Goal: Task Accomplishment & Management: Use online tool/utility

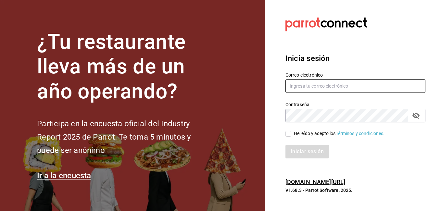
click at [302, 88] on input "text" at bounding box center [355, 86] width 140 height 14
type input "[EMAIL_ADDRESS][DOMAIN_NAME]"
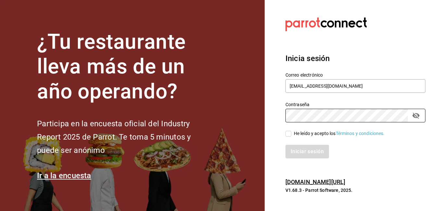
click at [288, 133] on input "He leído y acepto los Términos y condiciones." at bounding box center [288, 134] width 6 height 6
checkbox input "true"
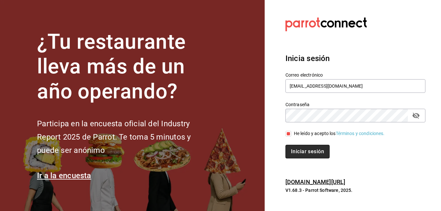
click at [301, 151] on button "Iniciar sesión" at bounding box center [307, 152] width 44 height 14
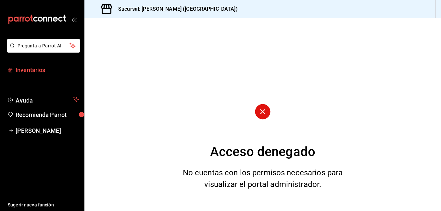
click at [31, 69] on span "Inventarios" at bounding box center [47, 70] width 63 height 9
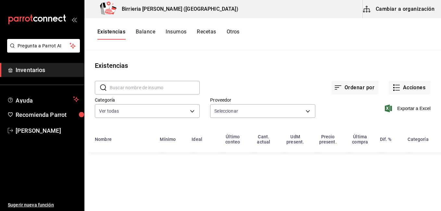
type input "2254250c-5399-423b-af7e-6509119a0f4a,11e7c5c0-45d1-4856-b451-917fe78f5ed9,f2dad…"
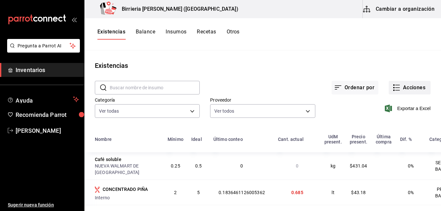
click at [395, 88] on icon "button" at bounding box center [397, 88] width 5 height 0
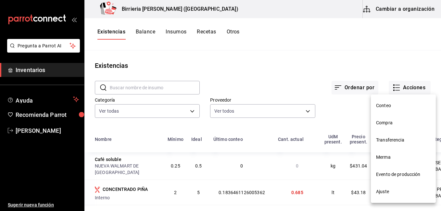
click at [384, 123] on span "Compra" at bounding box center [403, 122] width 55 height 7
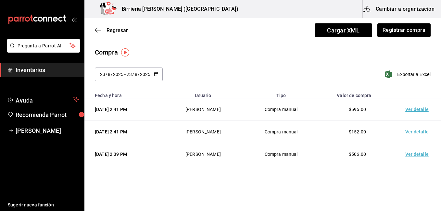
click at [409, 155] on td "Ver detalle" at bounding box center [417, 154] width 45 height 22
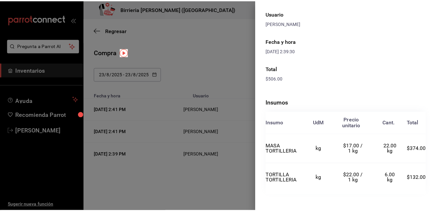
scroll to position [60, 0]
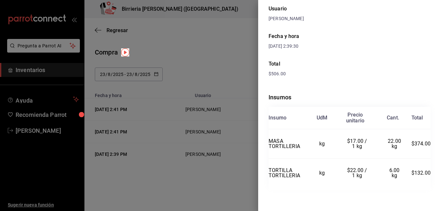
click at [202, 190] on div at bounding box center [220, 105] width 441 height 211
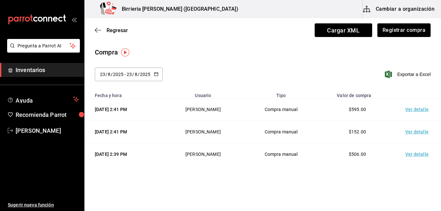
click at [411, 130] on td "Ver detalle" at bounding box center [417, 132] width 45 height 22
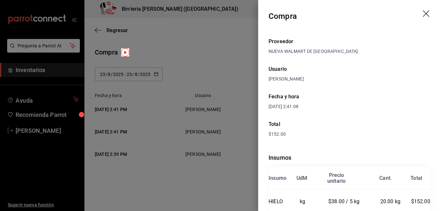
click at [215, 184] on div at bounding box center [220, 105] width 441 height 211
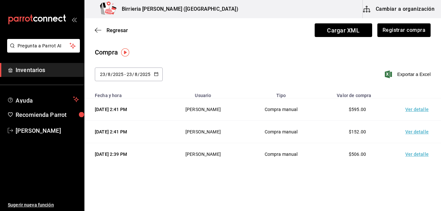
click at [411, 109] on td "Ver detalle" at bounding box center [417, 109] width 45 height 22
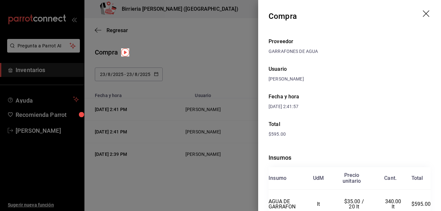
click at [213, 183] on div at bounding box center [220, 105] width 441 height 211
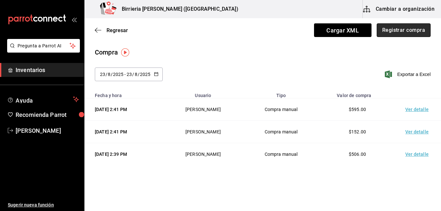
click at [399, 33] on button "Registrar compra" at bounding box center [403, 30] width 54 height 14
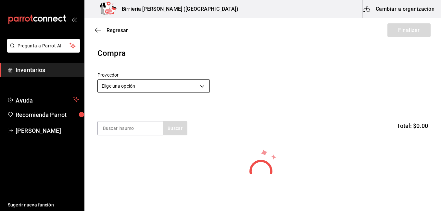
click at [201, 82] on body "Pregunta a Parrot AI Inventarios Ayuda Recomienda Parrot Ivan Lujan Sugerir nue…" at bounding box center [220, 87] width 441 height 174
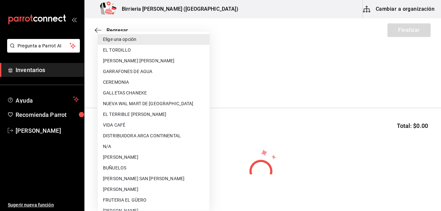
click at [166, 134] on li "DISTRIBUIDORA ARCA CONTINENTAL" at bounding box center [154, 135] width 112 height 11
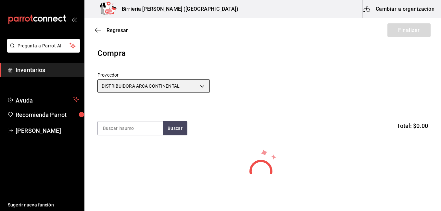
type input "64b8ef29-255f-415e-8258-8e618b54e5ef"
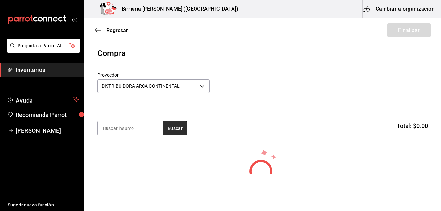
click at [178, 128] on button "Buscar" at bounding box center [175, 128] width 25 height 14
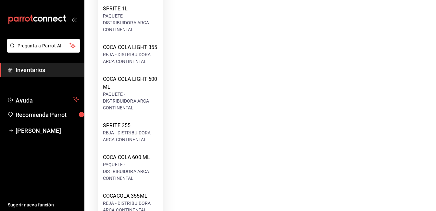
scroll to position [338, 0]
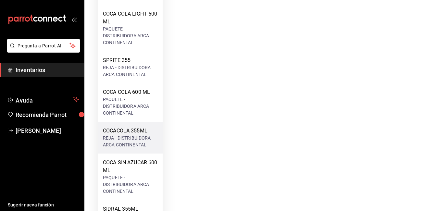
click at [109, 135] on div "COCACOLA 355ML" at bounding box center [130, 131] width 55 height 8
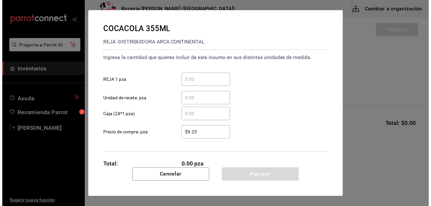
scroll to position [0, 0]
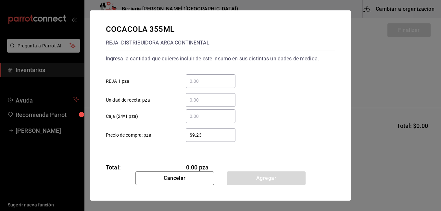
click at [194, 118] on input "​ Caja (24*1 pza)" at bounding box center [211, 116] width 50 height 8
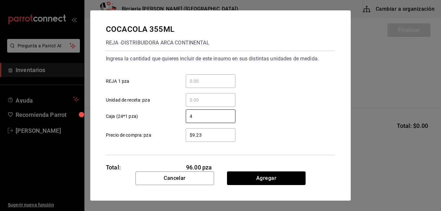
type input "4"
click at [281, 115] on div "4 ​ Caja (24*1 pza)" at bounding box center [218, 113] width 234 height 19
click at [210, 132] on input "$9.23" at bounding box center [211, 135] width 50 height 8
type input "$9"
type input "$10.70"
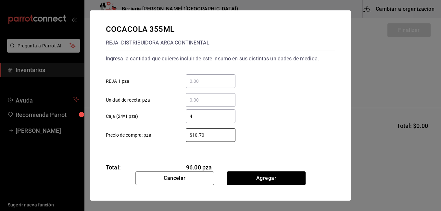
click at [243, 132] on div "$10.70 ​ Precio de compra: pza" at bounding box center [218, 132] width 234 height 19
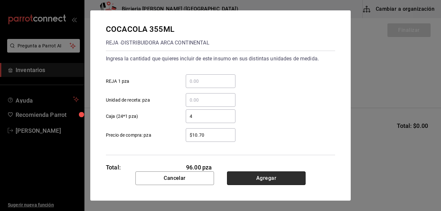
click at [260, 178] on button "Agregar" at bounding box center [266, 178] width 79 height 14
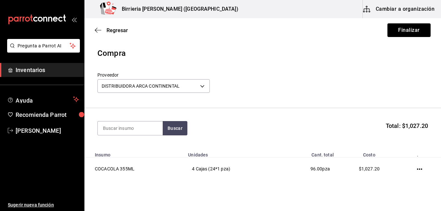
click at [260, 69] on header "Compra Proveedor DISTRIBUIDORA ARCA CONTINENTAL 64b8ef29-255f-415e-8258-8e618b5…" at bounding box center [262, 77] width 356 height 61
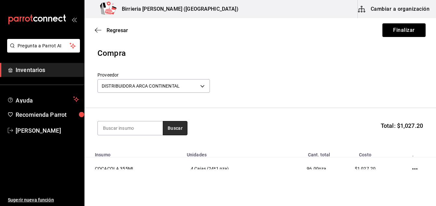
click at [173, 125] on button "Buscar" at bounding box center [175, 128] width 25 height 14
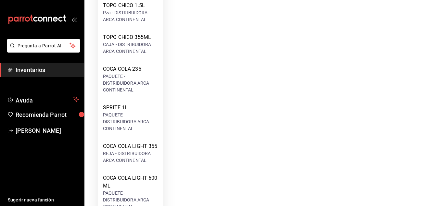
scroll to position [208, 0]
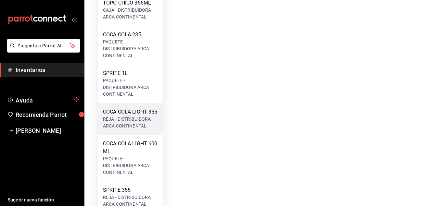
click at [130, 130] on div "REJA - DISTRIBUIDORA ARCA CONTINENTAL" at bounding box center [130, 123] width 55 height 14
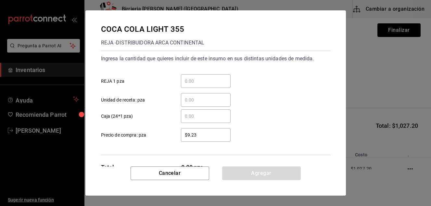
scroll to position [0, 0]
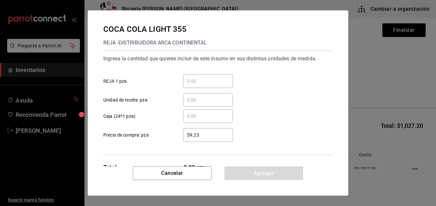
click at [220, 116] on input "​ Caja (24*1 pza)" at bounding box center [208, 116] width 50 height 8
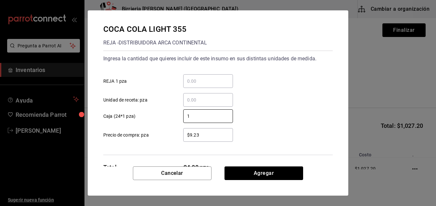
type input "1"
click at [214, 135] on input "$9.23" at bounding box center [208, 135] width 50 height 8
type input "$9"
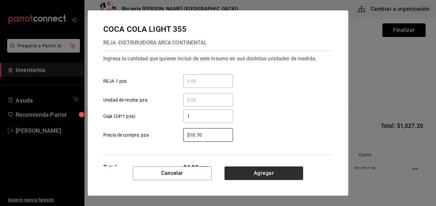
type input "$10.70"
click at [253, 171] on button "Agregar" at bounding box center [263, 174] width 79 height 14
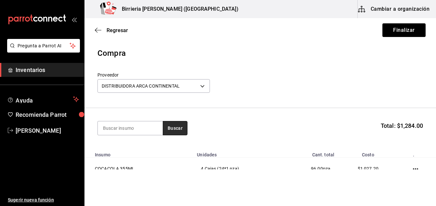
click at [173, 129] on button "Buscar" at bounding box center [175, 128] width 25 height 14
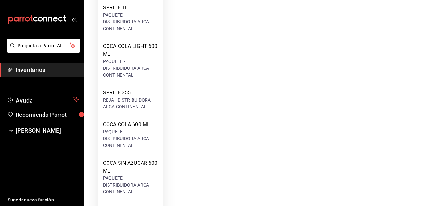
scroll to position [300, 0]
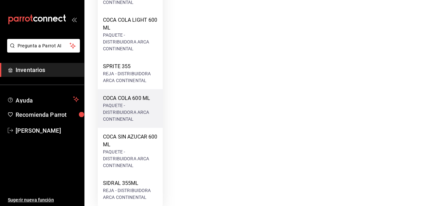
click at [121, 115] on div "PAQUETE - DISTRIBUIDORA ARCA CONTINENTAL" at bounding box center [130, 112] width 55 height 20
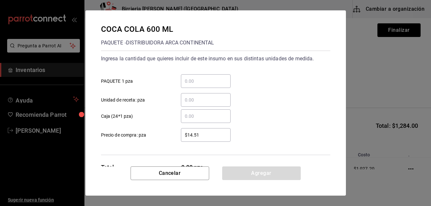
scroll to position [0, 0]
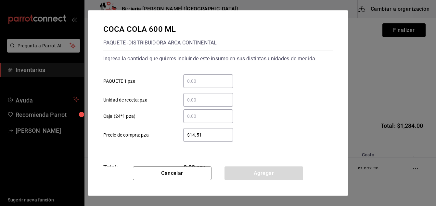
click at [201, 114] on input "​ Caja (24*1 pza)" at bounding box center [208, 116] width 50 height 8
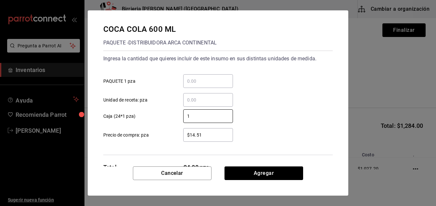
type input "1"
click at [205, 137] on input "$14.51" at bounding box center [208, 135] width 50 height 8
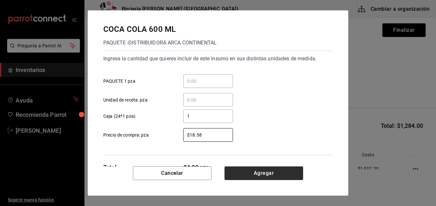
type input "$18.58"
click at [268, 174] on button "Agregar" at bounding box center [263, 174] width 79 height 14
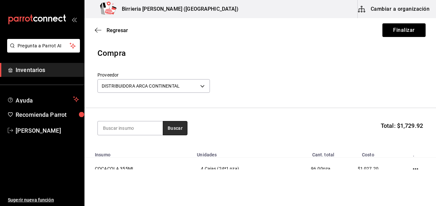
click at [175, 132] on button "Buscar" at bounding box center [175, 128] width 25 height 14
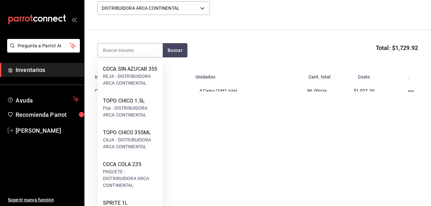
scroll to position [271, 0]
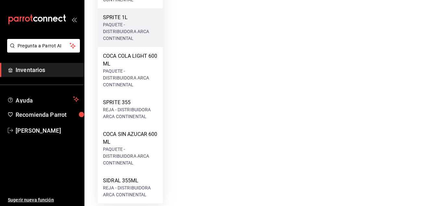
click at [135, 31] on div "PAQUETE - DISTRIBUIDORA ARCA CONTINENTAL" at bounding box center [130, 31] width 55 height 20
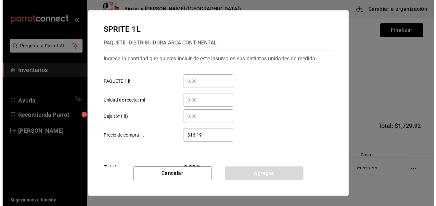
scroll to position [0, 0]
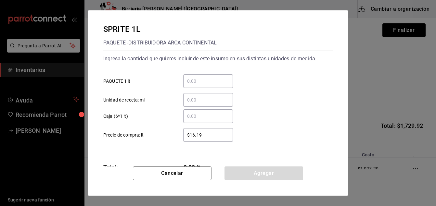
click at [209, 118] on input "​ Caja (6*1 lt)" at bounding box center [208, 116] width 50 height 8
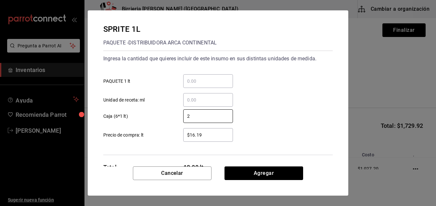
type input "2"
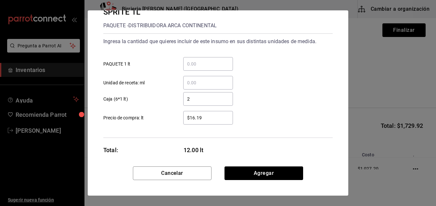
scroll to position [23, 0]
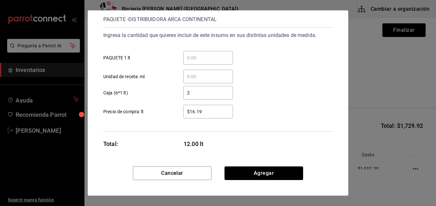
click at [223, 112] on input "$16.19" at bounding box center [208, 112] width 50 height 8
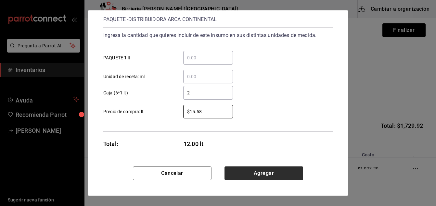
type input "$15.58"
click at [255, 175] on button "Agregar" at bounding box center [263, 174] width 79 height 14
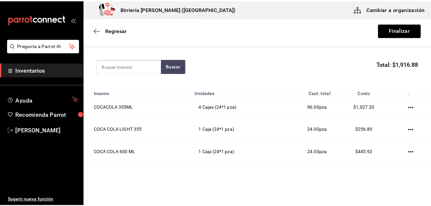
scroll to position [60, 0]
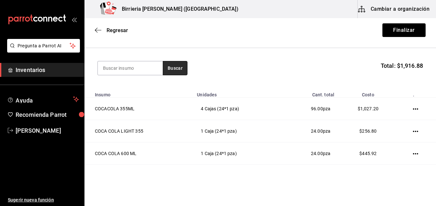
click at [172, 67] on button "Buscar" at bounding box center [175, 68] width 25 height 14
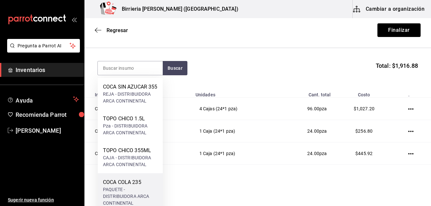
click at [136, 186] on div "COCA COLA 235" at bounding box center [130, 183] width 55 height 8
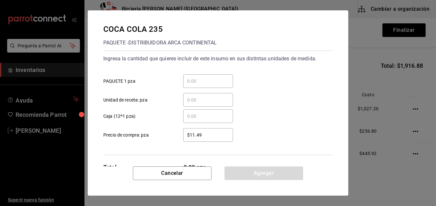
click at [212, 122] on div "​" at bounding box center [208, 116] width 50 height 14
click at [212, 120] on input "​ Caja (12*1 pza)" at bounding box center [208, 116] width 50 height 8
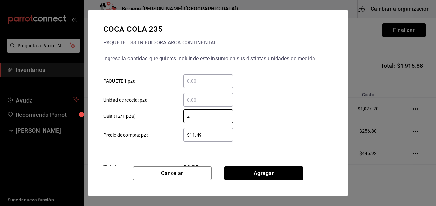
type input "2"
click at [215, 131] on div "$11.49 ​" at bounding box center [208, 135] width 50 height 14
click at [215, 131] on input "$11.49" at bounding box center [208, 135] width 50 height 8
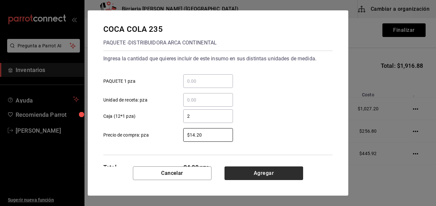
type input "$14.20"
click at [292, 170] on button "Agregar" at bounding box center [263, 174] width 79 height 14
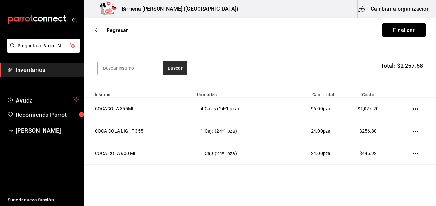
click at [166, 66] on button "Buscar" at bounding box center [175, 68] width 25 height 14
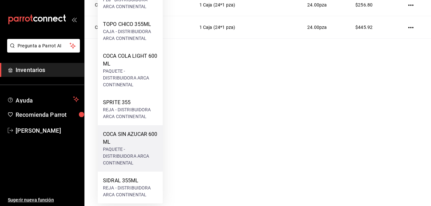
scroll to position [134, 0]
click at [112, 149] on div "PAQUETE - DISTRIBUIDORA ARCA CONTINENTAL" at bounding box center [130, 156] width 55 height 20
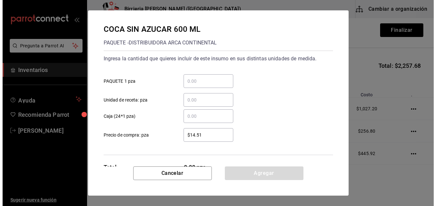
scroll to position [0, 0]
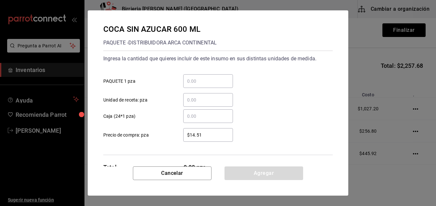
click at [197, 116] on input "​ Caja (24*1 pza)" at bounding box center [208, 116] width 50 height 8
click at [188, 83] on input "​ PAQUETE 1 pza" at bounding box center [208, 81] width 50 height 8
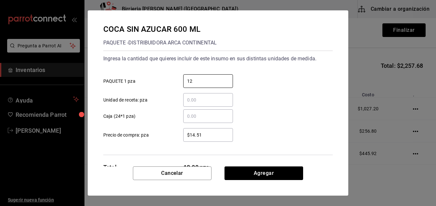
type input "12"
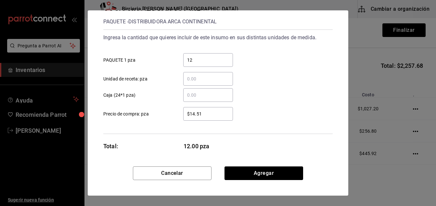
scroll to position [23, 0]
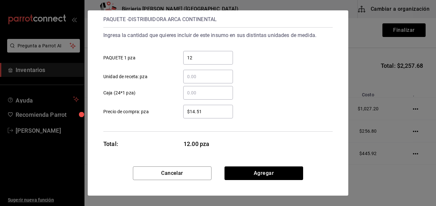
click at [217, 111] on input "$14.51" at bounding box center [208, 112] width 50 height 8
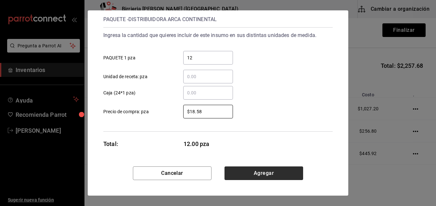
type input "$18.58"
click at [259, 170] on button "Agregar" at bounding box center [263, 174] width 79 height 14
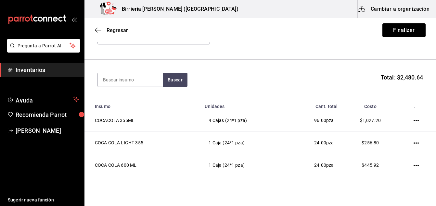
scroll to position [40, 0]
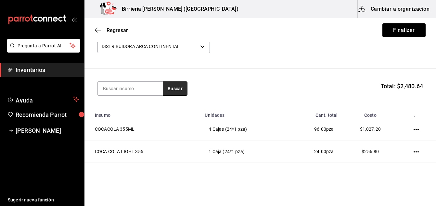
click at [174, 93] on button "Buscar" at bounding box center [175, 88] width 25 height 14
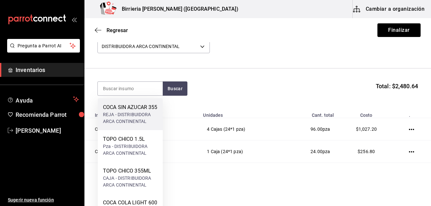
click at [140, 111] on div "COCA SIN AZUCAR 355" at bounding box center [130, 108] width 55 height 8
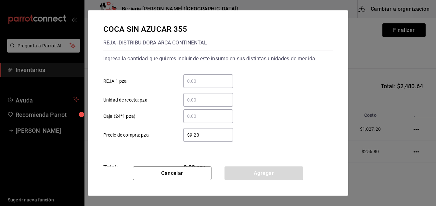
click at [200, 115] on input "​ Caja (24*1 pza)" at bounding box center [208, 116] width 50 height 8
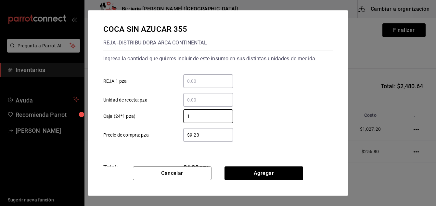
type input "1"
click at [206, 137] on input "$9.23" at bounding box center [208, 135] width 50 height 8
type input "$9"
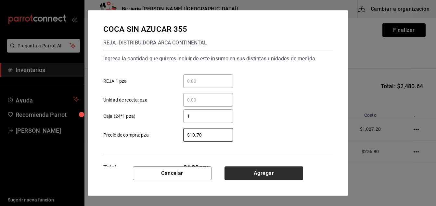
type input "$10.70"
click at [250, 174] on button "Agregar" at bounding box center [263, 174] width 79 height 14
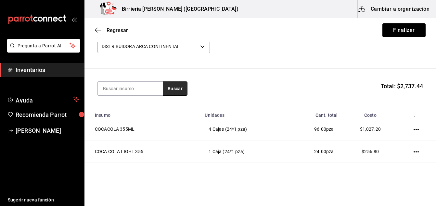
click at [180, 91] on button "Buscar" at bounding box center [175, 88] width 25 height 14
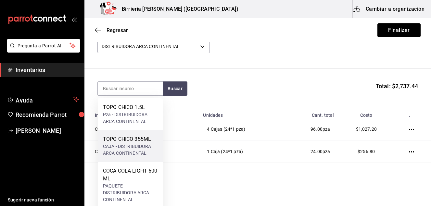
click at [135, 136] on div "TOPO CHICO 355ML" at bounding box center [130, 139] width 55 height 8
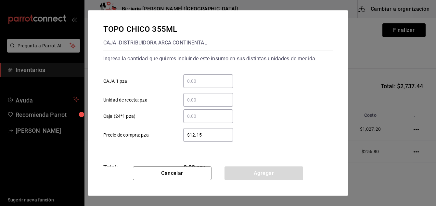
click at [199, 117] on input "​ Caja (24*1 pza)" at bounding box center [208, 116] width 50 height 8
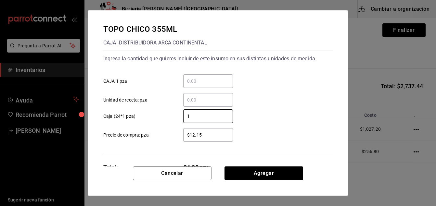
type input "1"
click at [209, 132] on input "$12.15" at bounding box center [208, 135] width 50 height 8
type input "$1"
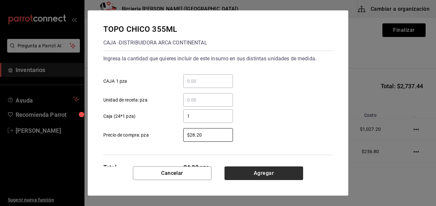
type input "$28.20"
click at [278, 169] on button "Agregar" at bounding box center [263, 174] width 79 height 14
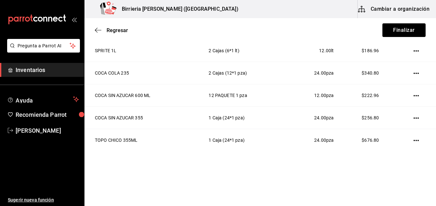
scroll to position [188, 0]
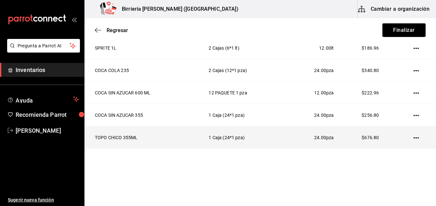
click at [413, 137] on icon "button" at bounding box center [415, 137] width 5 height 5
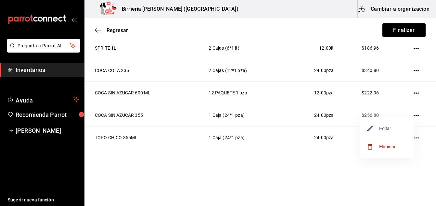
click at [387, 131] on span "Editar" at bounding box center [379, 129] width 24 height 8
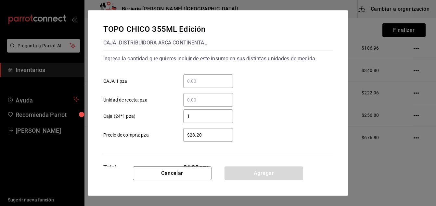
click at [204, 134] on input "$28.20" at bounding box center [208, 135] width 50 height 8
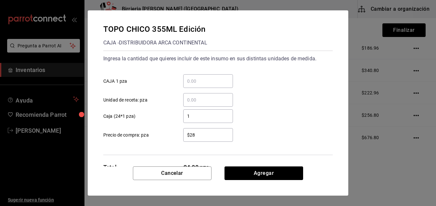
type input "$2"
type input "$14.10"
click at [195, 115] on input "1" at bounding box center [208, 116] width 50 height 8
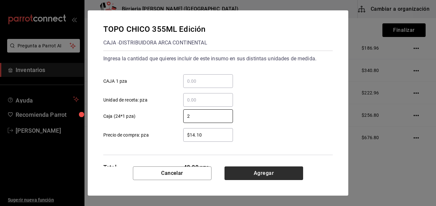
type input "2"
click at [258, 174] on button "Agregar" at bounding box center [263, 174] width 79 height 14
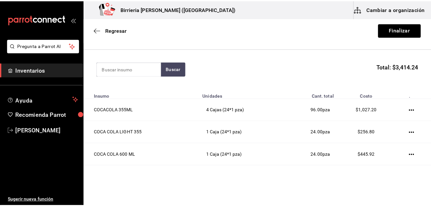
scroll to position [58, 0]
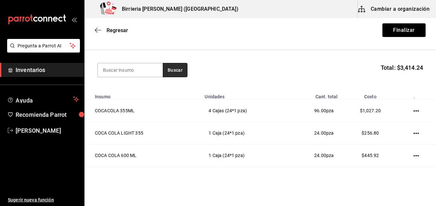
click at [185, 66] on button "Buscar" at bounding box center [175, 70] width 25 height 14
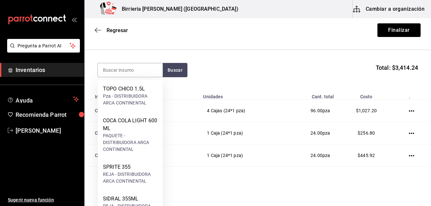
scroll to position [18, 0]
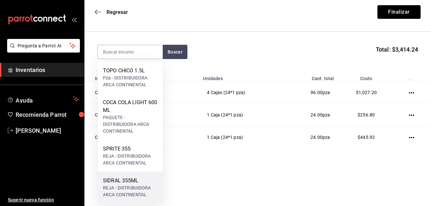
click at [131, 184] on div "SIDRAL 355ML" at bounding box center [130, 181] width 55 height 8
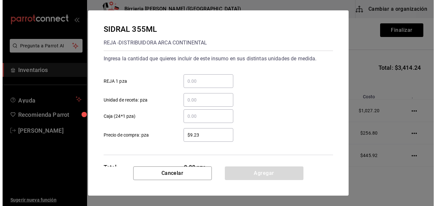
scroll to position [0, 0]
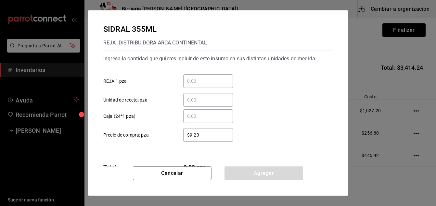
click at [193, 118] on input "​ Caja (24*1 pza)" at bounding box center [208, 116] width 50 height 8
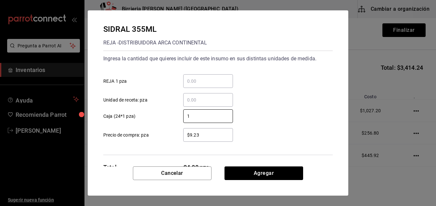
type input "1"
click at [203, 138] on input "$9.23" at bounding box center [208, 135] width 50 height 8
type input "$9"
type input "$1"
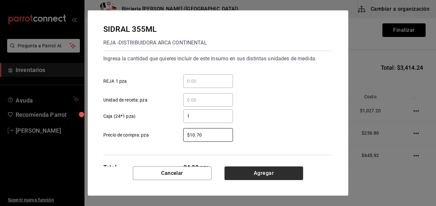
type input "$10.70"
click at [264, 177] on button "Agregar" at bounding box center [263, 174] width 79 height 14
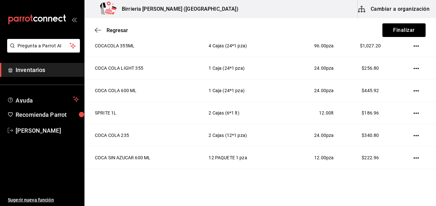
scroll to position [136, 0]
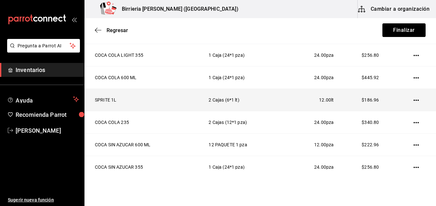
click at [413, 99] on icon "button" at bounding box center [415, 100] width 5 height 5
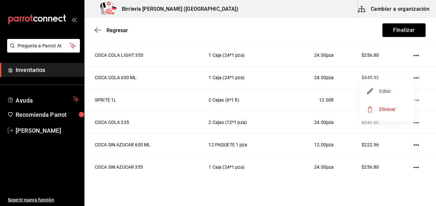
click at [386, 93] on span "Editar" at bounding box center [379, 91] width 24 height 8
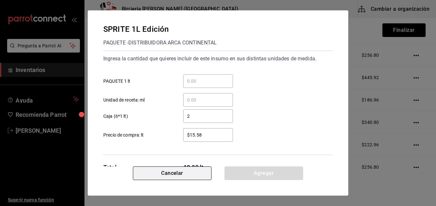
click at [170, 172] on button "Cancelar" at bounding box center [172, 174] width 79 height 14
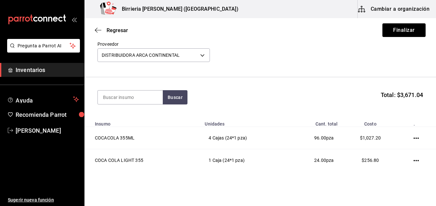
scroll to position [29, 0]
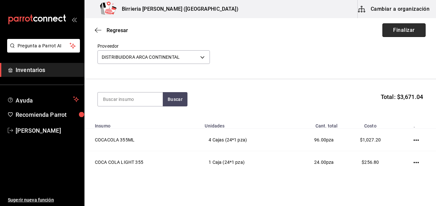
click at [400, 24] on button "Finalizar" at bounding box center [403, 30] width 43 height 14
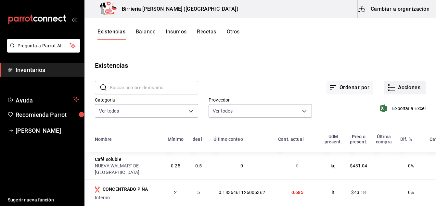
click at [400, 82] on button "Acciones" at bounding box center [404, 88] width 42 height 14
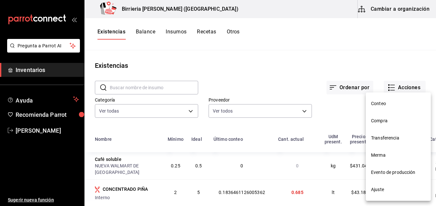
click at [383, 171] on span "Evento de producción" at bounding box center [398, 172] width 55 height 7
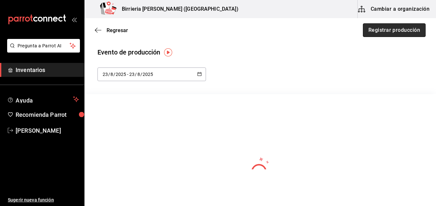
click at [370, 32] on button "Registrar producción" at bounding box center [394, 30] width 63 height 14
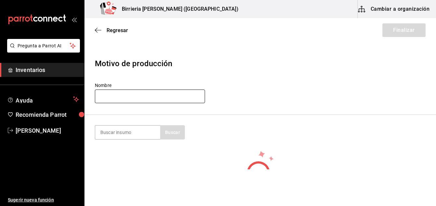
click at [135, 92] on input "text" at bounding box center [150, 97] width 110 height 14
type input "Aaron Gilberto Mendoza"
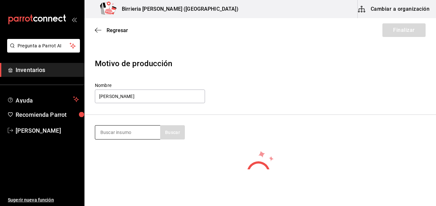
click at [131, 134] on input at bounding box center [127, 133] width 65 height 14
type input "BIRRIA"
click at [168, 134] on button "Buscar" at bounding box center [172, 132] width 25 height 14
click at [168, 134] on button "button" at bounding box center [172, 132] width 25 height 14
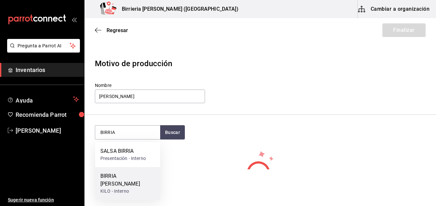
click at [118, 179] on div "BIRRIA DE CORDERO" at bounding box center [127, 180] width 55 height 16
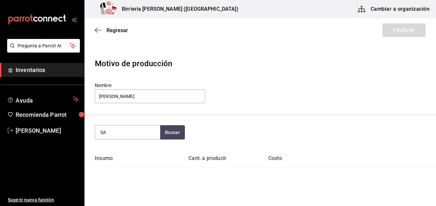
type input "S"
type input "AGUA"
click at [176, 133] on button "Buscar" at bounding box center [172, 132] width 25 height 14
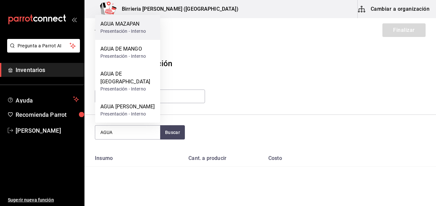
click at [141, 40] on div "AGUA MAZAPAN Presentación - Interno" at bounding box center [127, 27] width 65 height 25
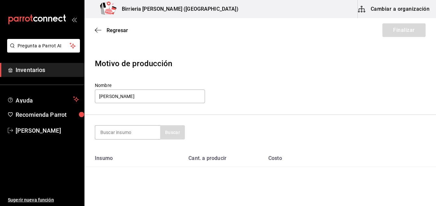
click at [139, 36] on div "Regresar Finalizar" at bounding box center [259, 30] width 351 height 24
click at [134, 133] on input at bounding box center [127, 133] width 65 height 14
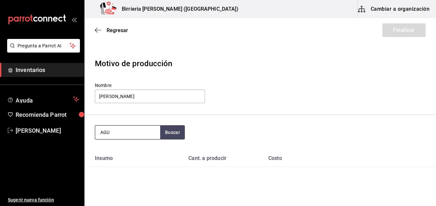
type input "AGUA"
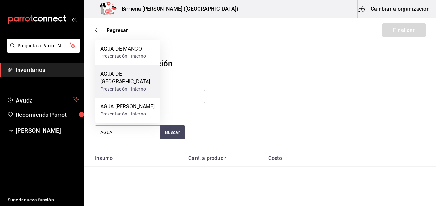
click at [141, 78] on div "AGUA DE JAMAICA Presentación - Interno" at bounding box center [127, 81] width 65 height 33
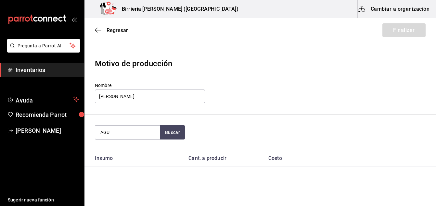
type input "AGUA"
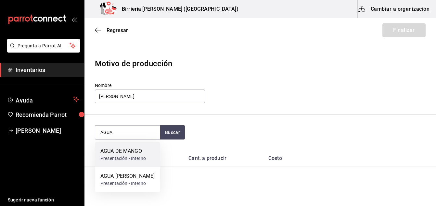
click at [139, 150] on div "AGUA DE MANGO" at bounding box center [122, 151] width 45 height 8
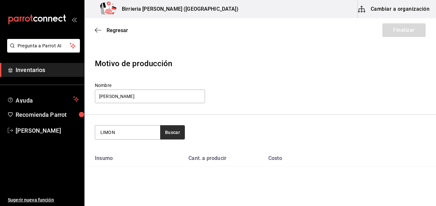
type input "LIMON"
click at [177, 128] on button "Buscar" at bounding box center [172, 132] width 25 height 14
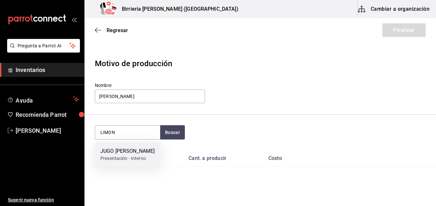
click at [129, 153] on div "JUGO DE LIMON" at bounding box center [127, 151] width 54 height 8
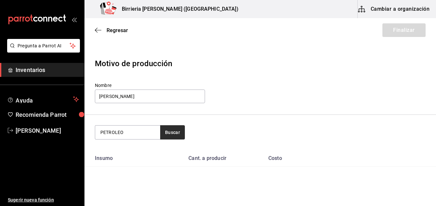
type input "PETROLEO"
click at [166, 136] on button "Buscar" at bounding box center [172, 132] width 25 height 14
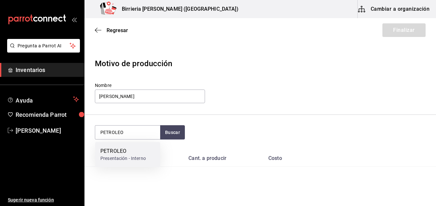
click at [133, 150] on div "PETROLEO" at bounding box center [122, 151] width 45 height 8
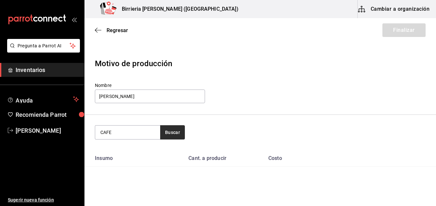
type input "CAFE"
click at [182, 130] on button "Buscar" at bounding box center [172, 132] width 25 height 14
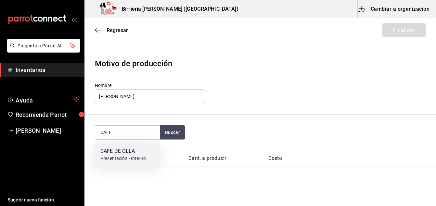
click at [124, 154] on div "CAFE DE OLLA" at bounding box center [122, 151] width 45 height 8
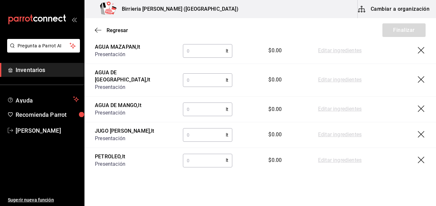
scroll to position [191, 0]
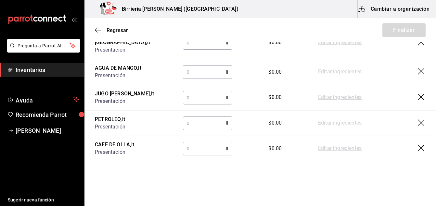
click at [196, 142] on input "text" at bounding box center [204, 148] width 43 height 13
type input "20.5"
click at [192, 118] on input "text" at bounding box center [204, 123] width 43 height 13
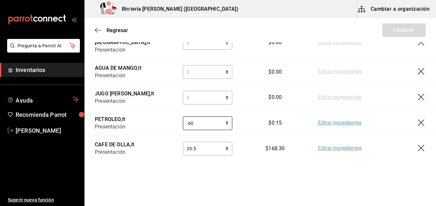
click at [197, 93] on input "text" at bounding box center [204, 97] width 43 height 13
type input "0.60"
type input "2"
type input ".60"
type input "2"
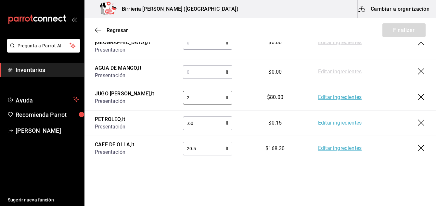
click at [196, 66] on input "text" at bounding box center [204, 72] width 43 height 13
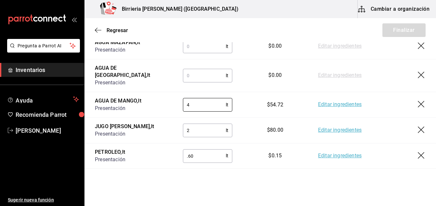
scroll to position [153, 0]
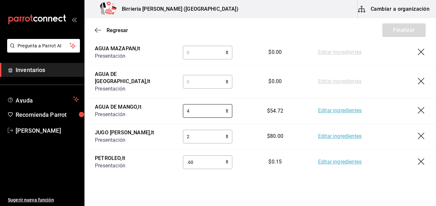
type input "4"
click at [194, 76] on input "text" at bounding box center [204, 81] width 43 height 13
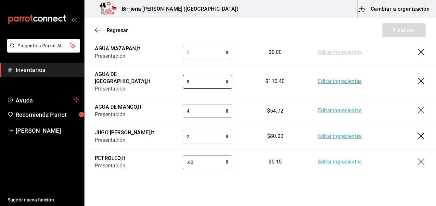
type input "8"
click at [192, 53] on input "text" at bounding box center [204, 52] width 43 height 13
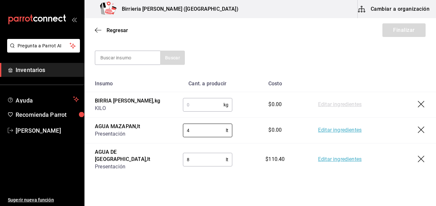
scroll to position [62, 0]
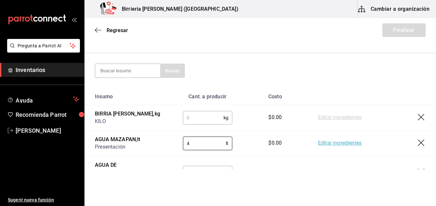
type input "4"
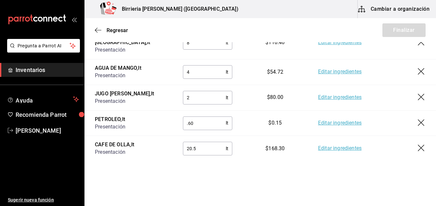
scroll to position [10, 0]
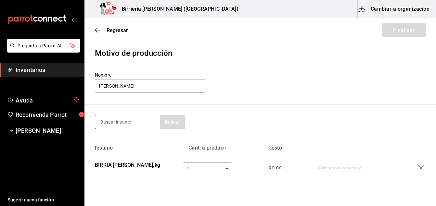
click at [127, 125] on input at bounding box center [127, 122] width 65 height 14
type input "SALSA"
click at [164, 125] on button "Buscar" at bounding box center [172, 122] width 25 height 14
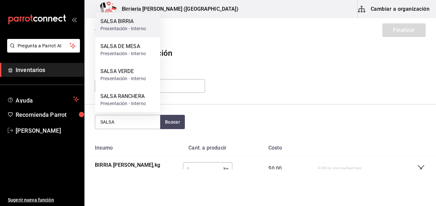
click at [126, 23] on div "SALSA BIRRIA" at bounding box center [122, 22] width 45 height 8
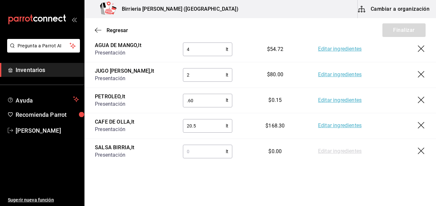
scroll to position [217, 0]
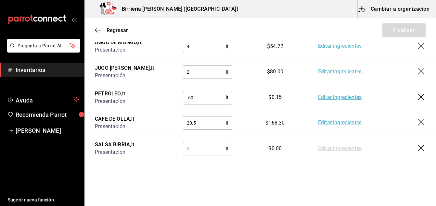
click at [210, 142] on input "text" at bounding box center [204, 148] width 43 height 13
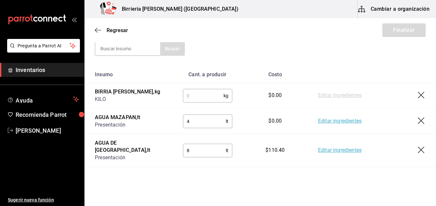
scroll to position [74, 0]
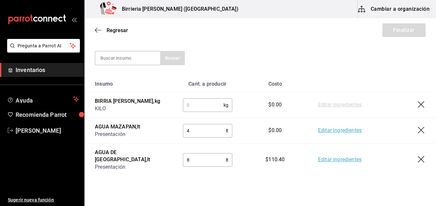
type input "38.42"
click at [187, 103] on input "text" at bounding box center [203, 105] width 41 height 13
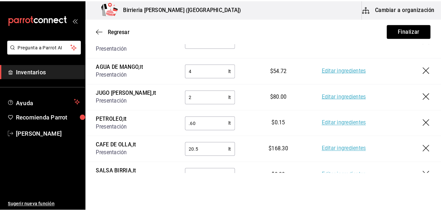
scroll to position [217, 0]
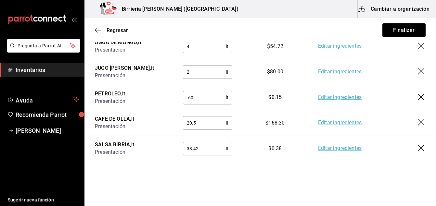
type input "45.48"
click at [330, 94] on link "Editar ingredientes" at bounding box center [339, 98] width 43 height 8
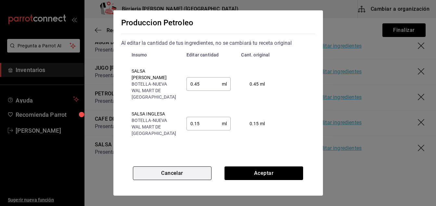
click at [189, 167] on button "Cancelar" at bounding box center [172, 174] width 79 height 14
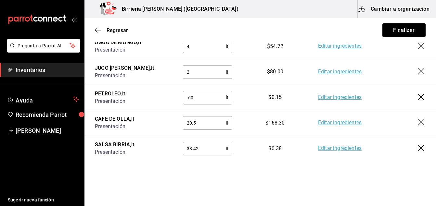
click at [203, 94] on input ".60" at bounding box center [204, 97] width 43 height 13
click at [236, 169] on html "Pregunta a Parrot AI Inventarios Ayuda Recomienda Parrot Ivan Lujan Sugerir nue…" at bounding box center [218, 84] width 436 height 169
click at [327, 94] on link "Editar ingredientes" at bounding box center [339, 98] width 43 height 8
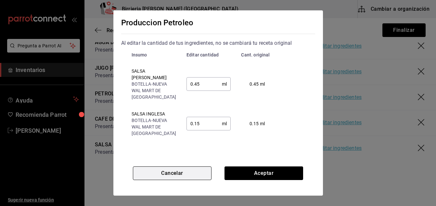
click at [180, 173] on button "Cancelar" at bounding box center [172, 174] width 79 height 14
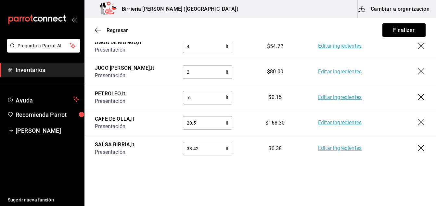
click at [209, 91] on input ".6" at bounding box center [204, 97] width 43 height 13
type input "."
click at [325, 94] on link "Editar ingredientes" at bounding box center [339, 98] width 43 height 8
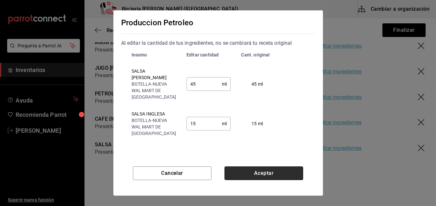
click at [233, 171] on button "Aceptar" at bounding box center [263, 174] width 79 height 14
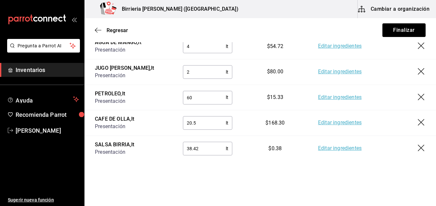
click at [197, 91] on input "60" at bounding box center [204, 97] width 43 height 13
type input "6"
click at [241, 169] on html "Pregunta a Parrot AI Inventarios Ayuda Recomienda Parrot Ivan Lujan Sugerir nue…" at bounding box center [218, 84] width 436 height 169
click at [394, 33] on button "Finalizar" at bounding box center [403, 30] width 43 height 14
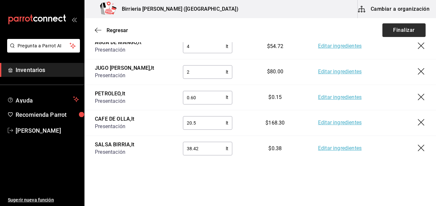
type input ".60"
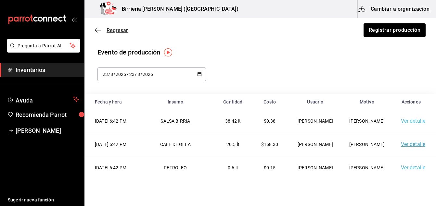
click at [116, 31] on span "Regresar" at bounding box center [116, 30] width 21 height 6
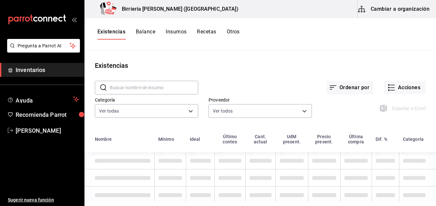
click at [116, 31] on button "Existencias" at bounding box center [111, 34] width 28 height 11
click at [397, 89] on button "Acciones" at bounding box center [404, 88] width 42 height 14
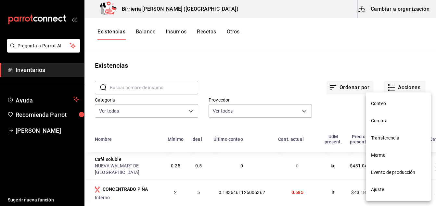
click at [387, 159] on li "Merma" at bounding box center [397, 155] width 65 height 17
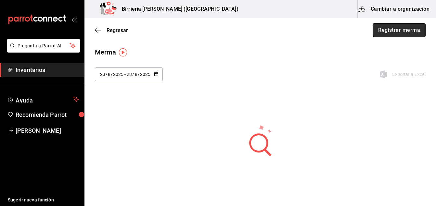
click at [386, 35] on button "Registrar merma" at bounding box center [398, 30] width 53 height 14
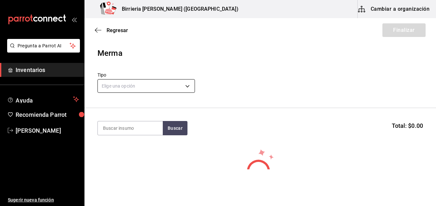
click at [185, 85] on body "Pregunta a Parrot AI Inventarios Ayuda Recomienda Parrot Ivan Lujan Sugerir nue…" at bounding box center [218, 84] width 436 height 169
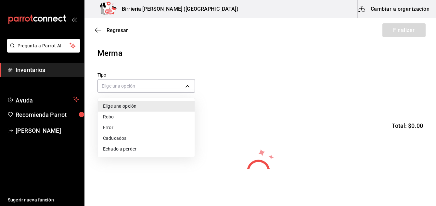
click at [126, 151] on li "Echado a perder" at bounding box center [146, 149] width 97 height 11
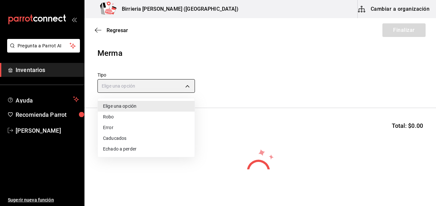
type input "SPOILED"
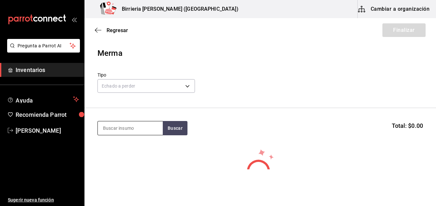
click at [126, 130] on input at bounding box center [130, 128] width 65 height 14
type input "TOMATILLO"
click at [173, 127] on button "Buscar" at bounding box center [175, 128] width 25 height 14
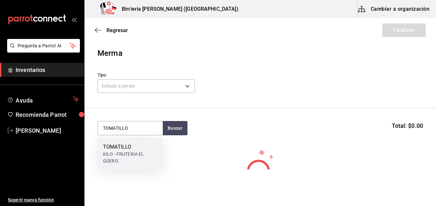
click at [116, 154] on div "KILO - FRUTERIA EL GÜERO" at bounding box center [130, 158] width 55 height 14
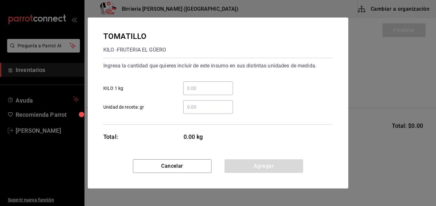
click at [190, 107] on input "​ Unidad de receta: gr" at bounding box center [208, 107] width 50 height 8
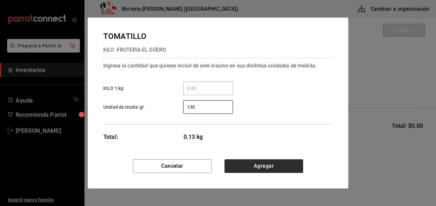
type input "130"
click at [253, 166] on button "Agregar" at bounding box center [263, 166] width 79 height 14
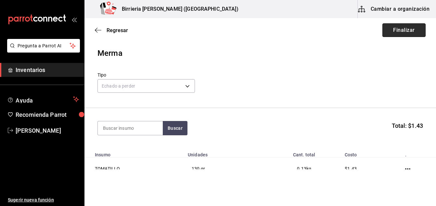
click at [389, 34] on button "Finalizar" at bounding box center [403, 30] width 43 height 14
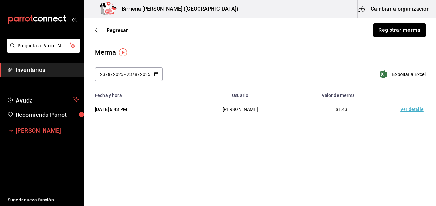
click at [34, 131] on span "Ivan Lujan" at bounding box center [47, 130] width 63 height 9
